Goal: Task Accomplishment & Management: Use online tool/utility

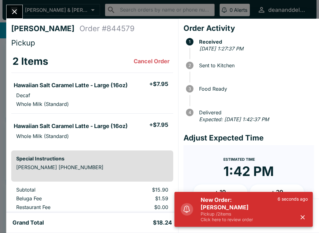
click at [283, 93] on div at bounding box center [255, 96] width 112 height 8
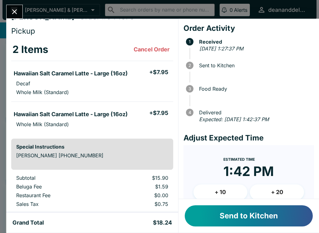
scroll to position [-1, 0]
click at [231, 212] on button "Send to Kitchen" at bounding box center [249, 215] width 128 height 21
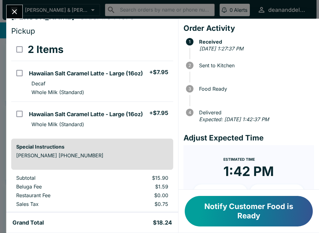
scroll to position [0, 0]
click at [268, 216] on button "Notify Customer Food is Ready" at bounding box center [249, 211] width 128 height 31
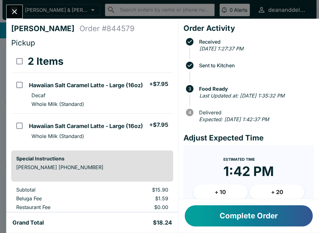
click at [241, 214] on button "Complete Order" at bounding box center [249, 215] width 128 height 21
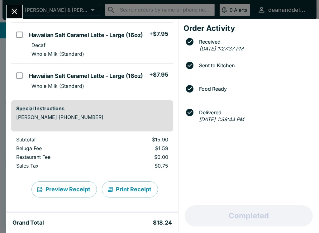
scroll to position [50, 0]
click at [12, 12] on icon "Close" at bounding box center [14, 11] width 8 height 8
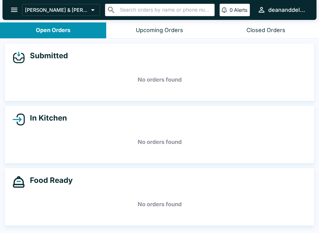
click at [16, 9] on icon "open drawer" at bounding box center [14, 10] width 8 height 8
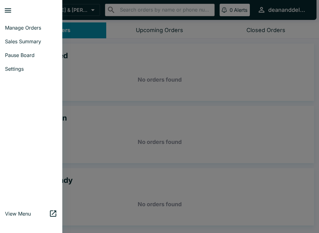
click at [27, 43] on span "Sales Summary" at bounding box center [31, 41] width 52 height 6
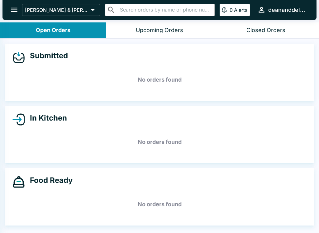
select select "03:00"
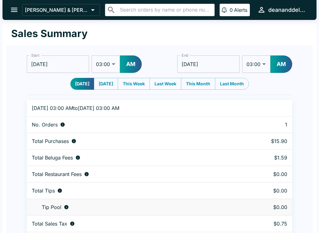
click at [18, 6] on icon "open drawer" at bounding box center [14, 10] width 8 height 8
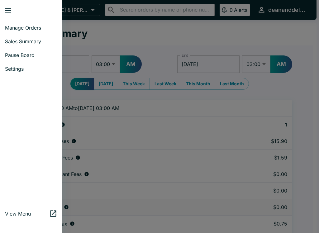
click at [26, 29] on span "Manage Orders" at bounding box center [31, 28] width 52 height 6
